Goal: Task Accomplishment & Management: Manage account settings

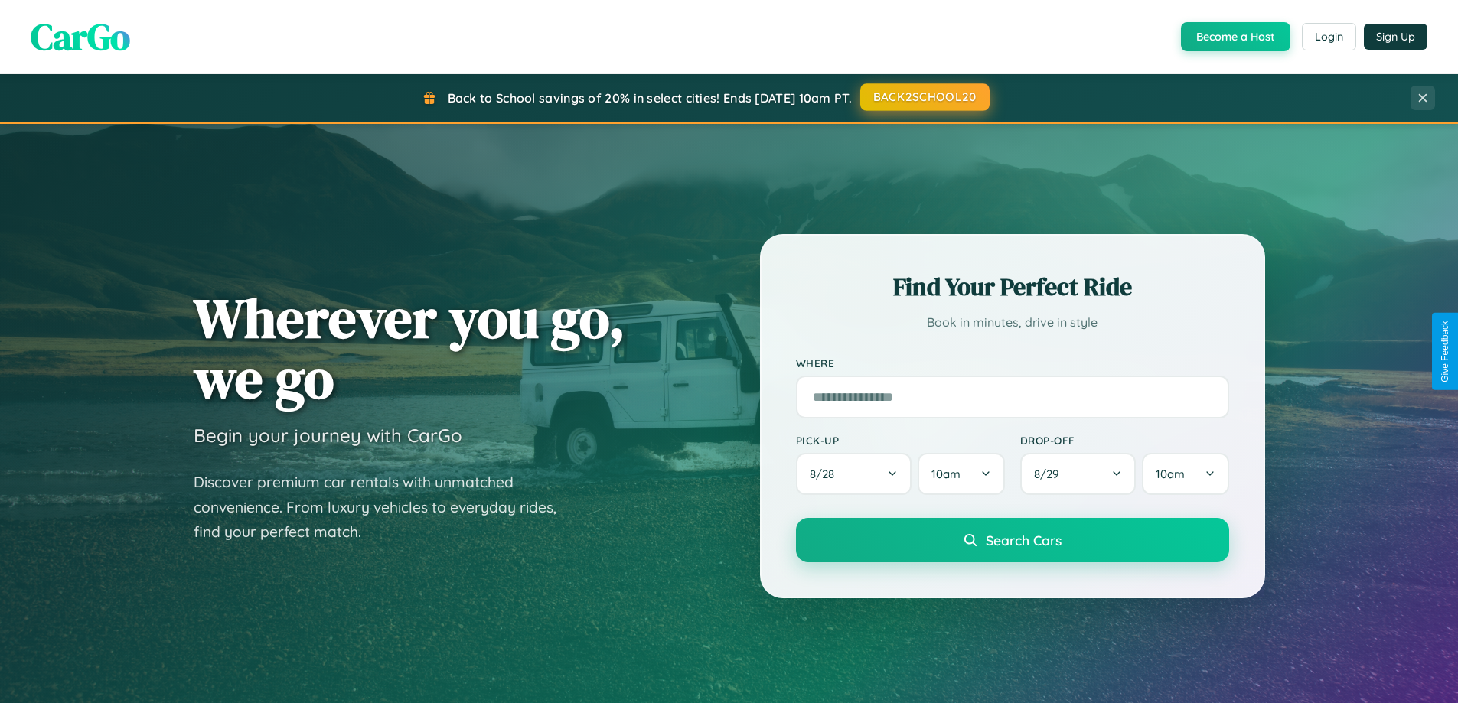
click at [924, 97] on button "BACK2SCHOOL20" at bounding box center [924, 97] width 129 height 28
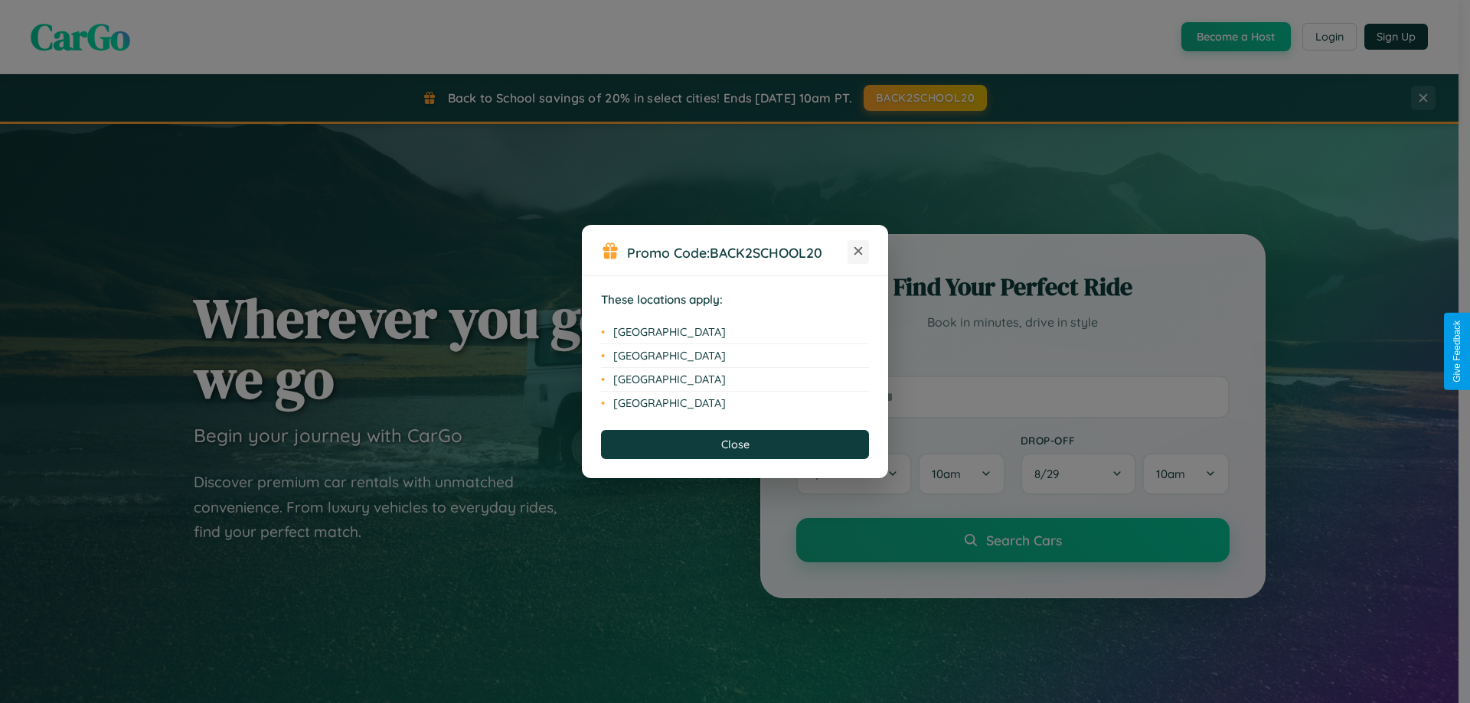
click at [858, 252] on icon at bounding box center [858, 251] width 8 height 8
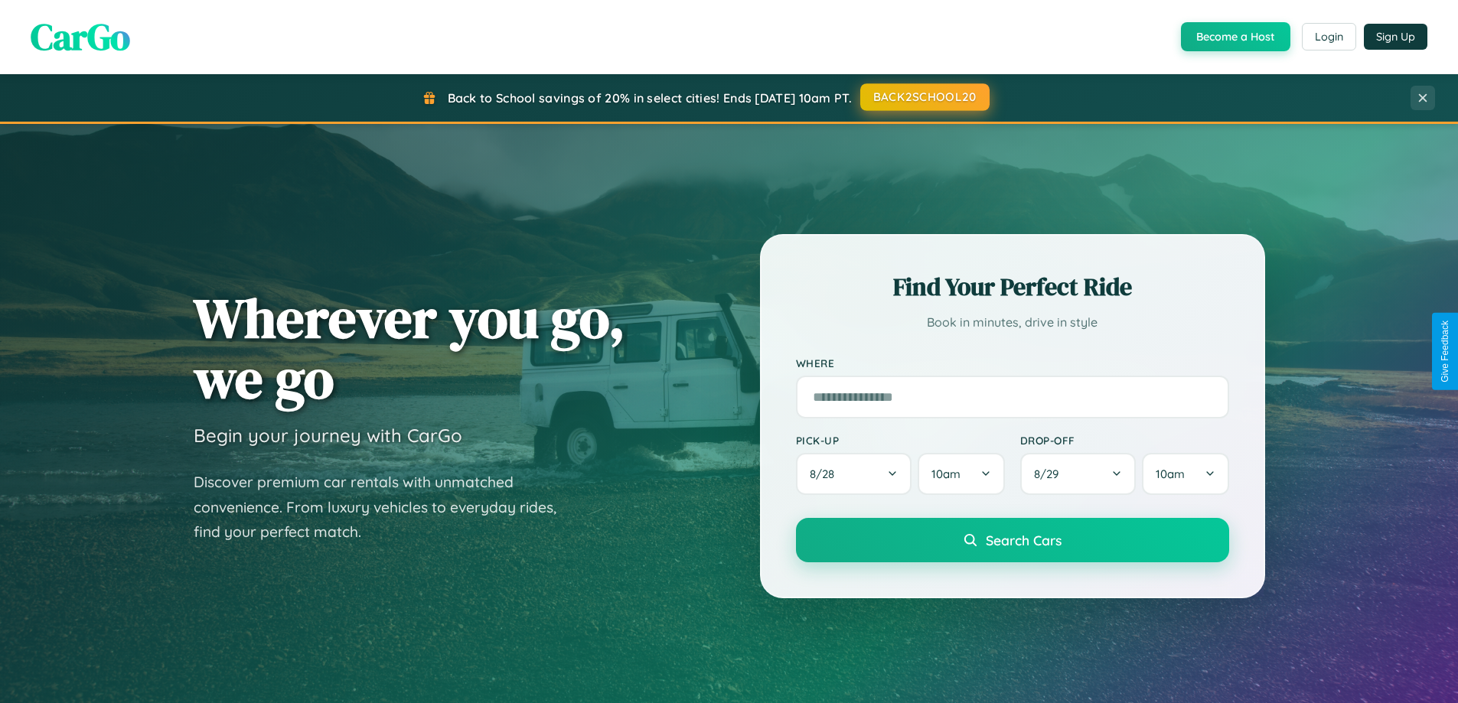
click at [924, 97] on button "BACK2SCHOOL20" at bounding box center [924, 97] width 129 height 28
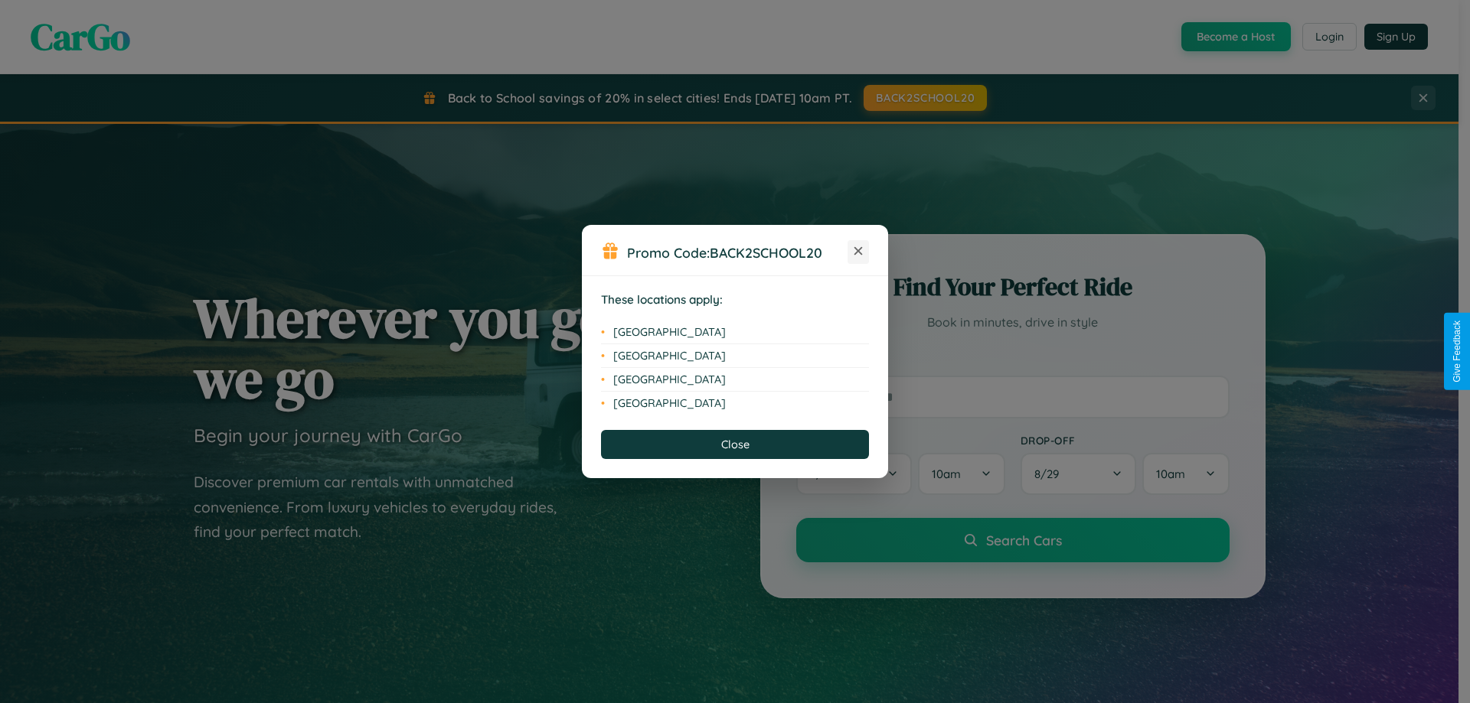
click at [858, 252] on icon at bounding box center [858, 251] width 8 height 8
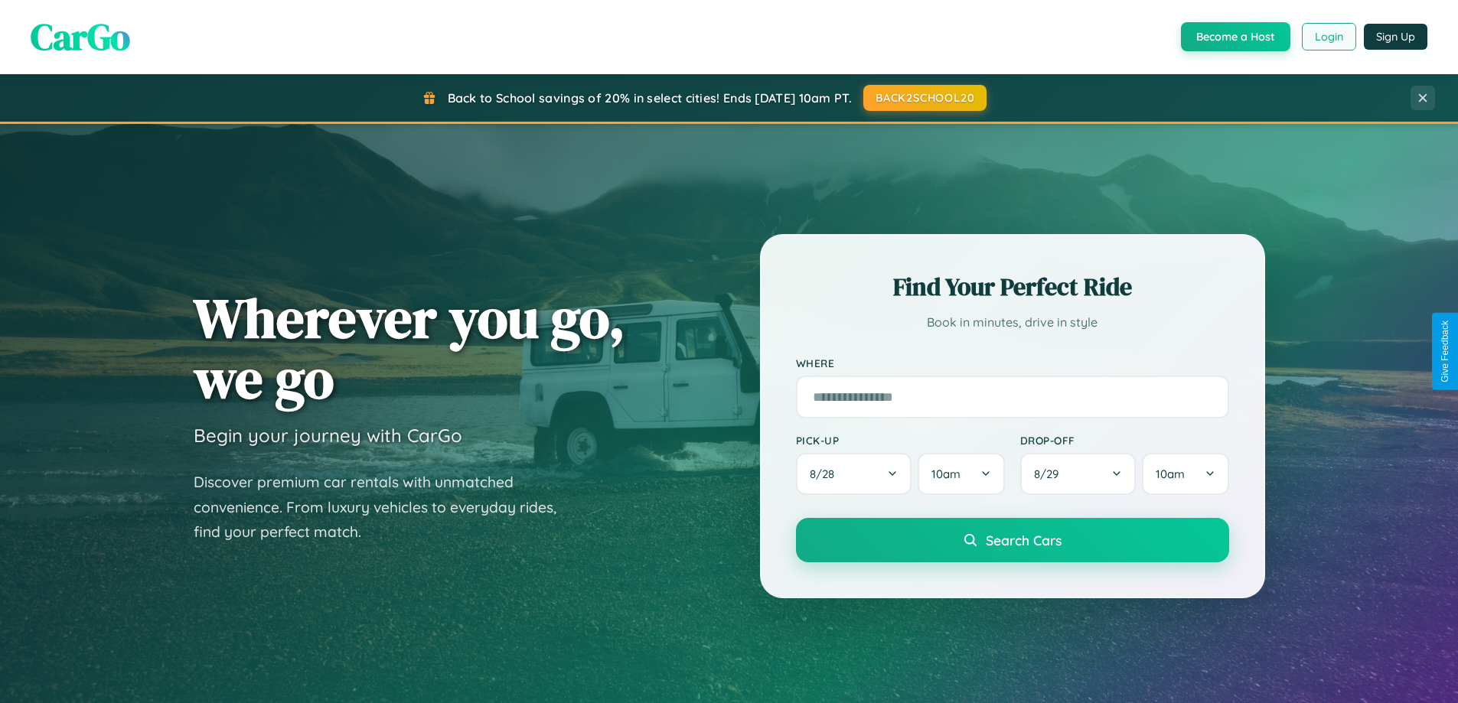
click at [1328, 37] on button "Login" at bounding box center [1329, 37] width 54 height 28
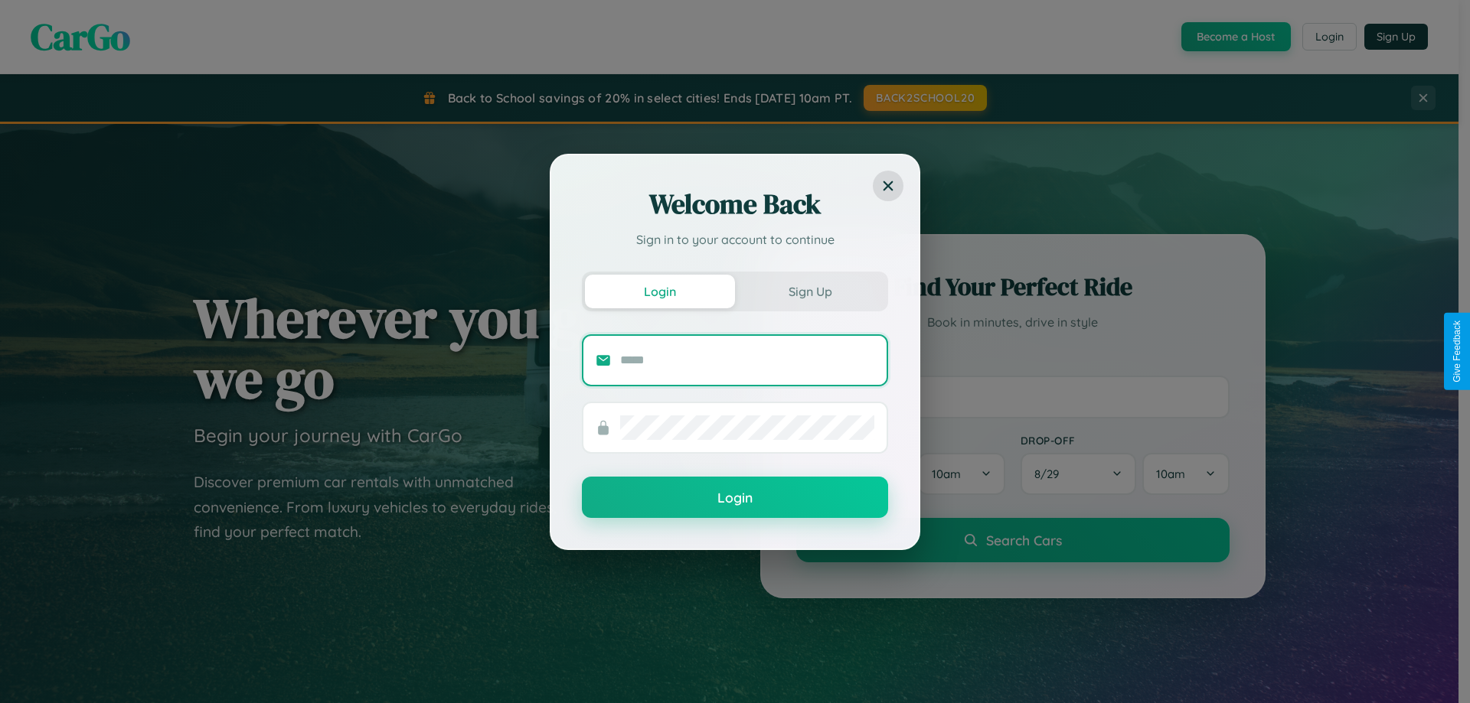
click at [747, 360] on input "text" at bounding box center [747, 360] width 254 height 24
type input "**********"
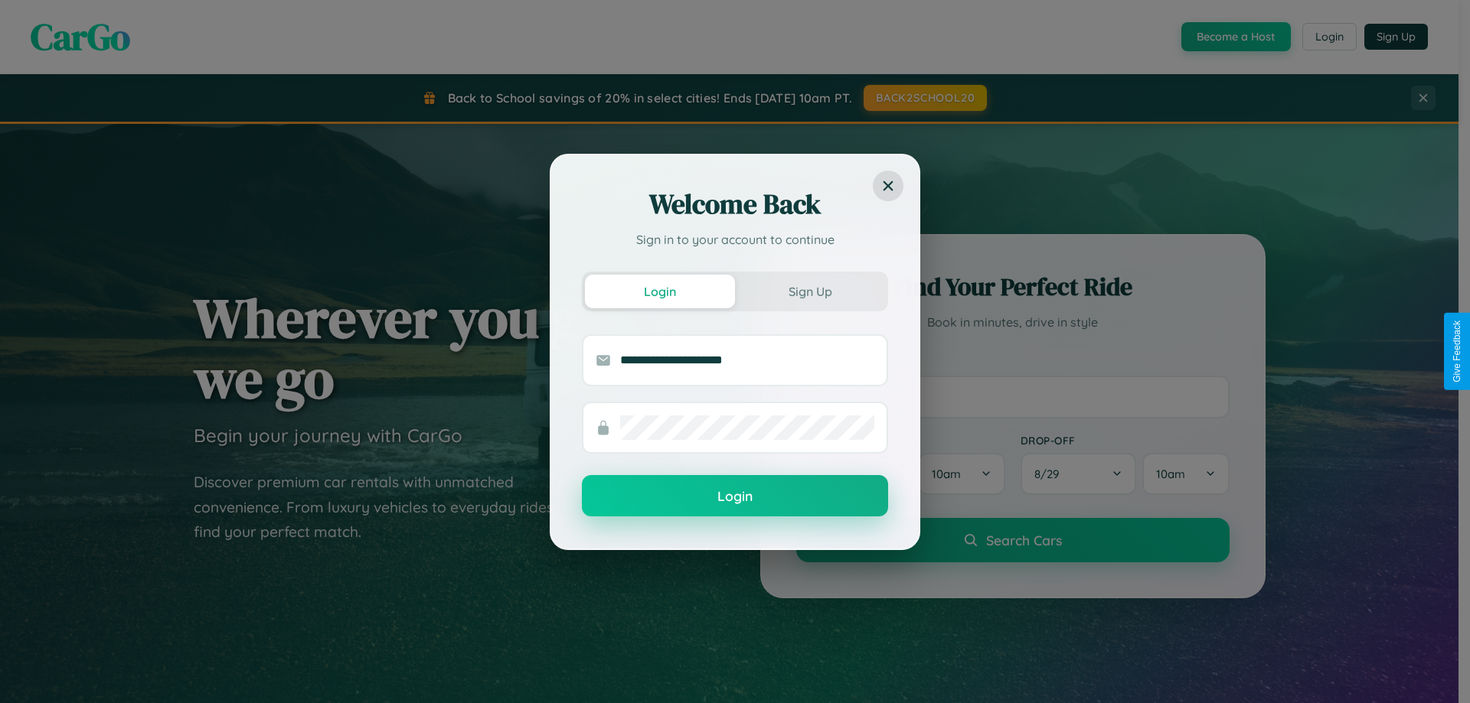
click at [735, 497] on button "Login" at bounding box center [735, 495] width 306 height 41
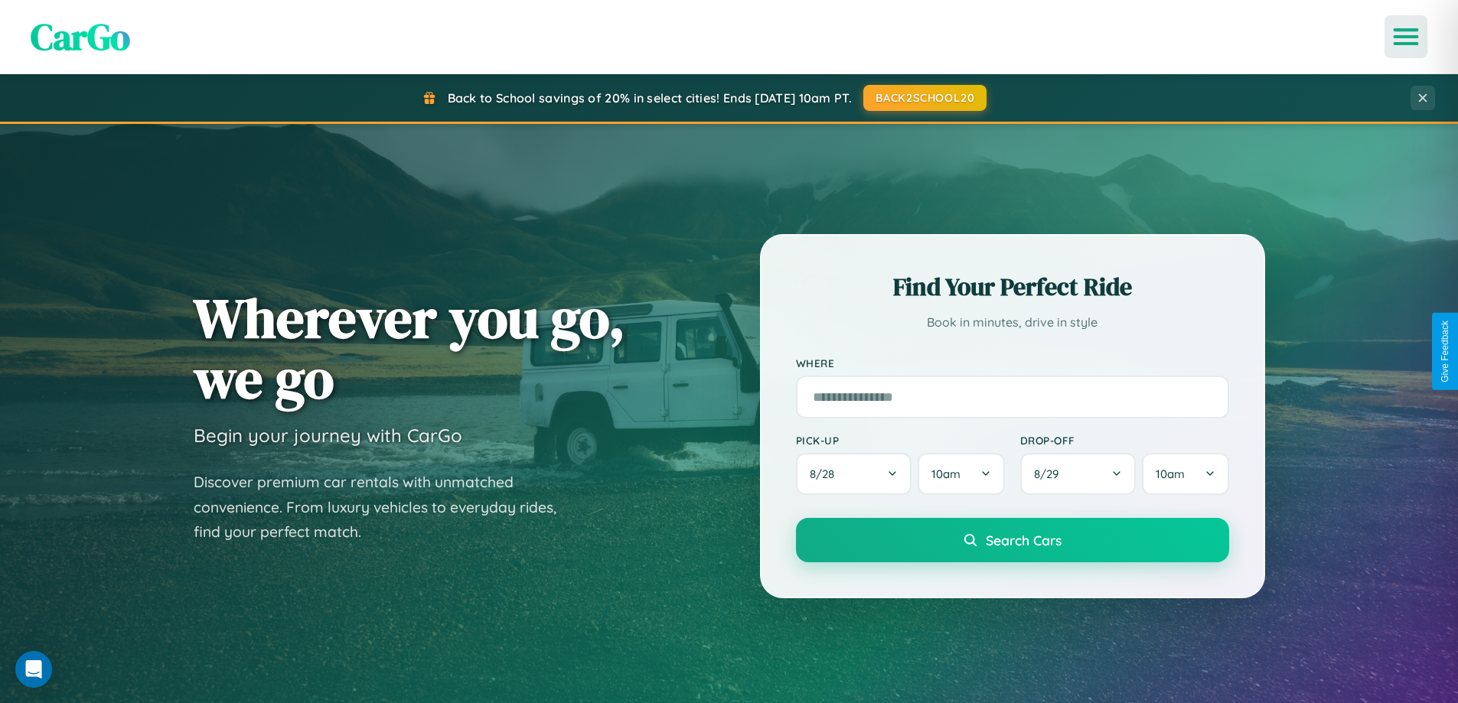
click at [1406, 37] on icon "Open menu" at bounding box center [1406, 37] width 22 height 14
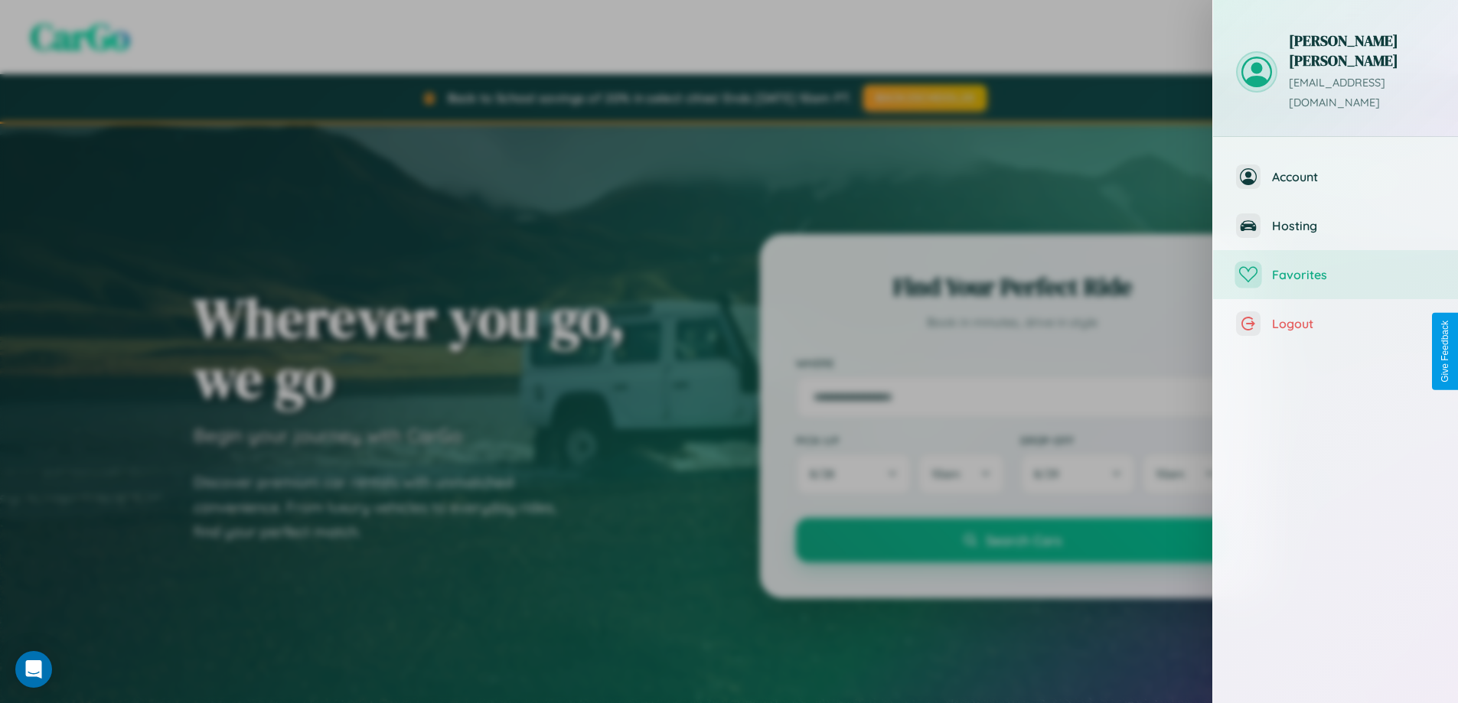
click at [1336, 267] on span "Favorites" at bounding box center [1353, 274] width 163 height 15
